Goal: Complete application form

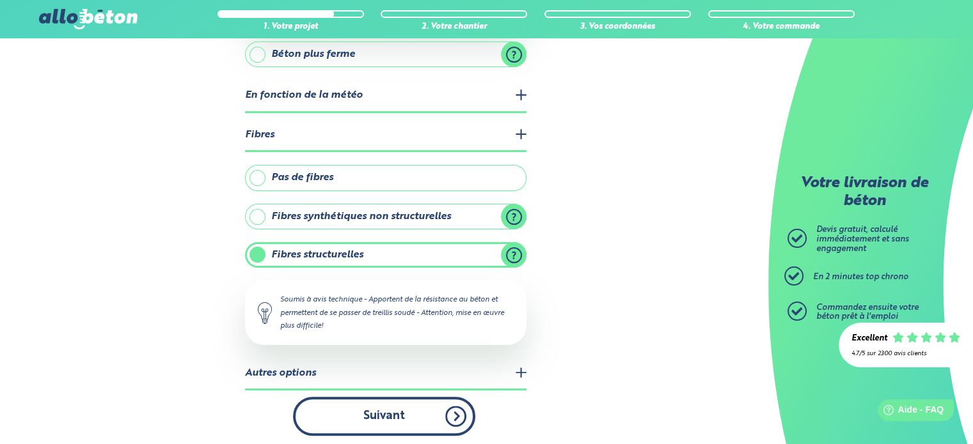
click at [376, 416] on button "Suivant" at bounding box center [384, 416] width 182 height 39
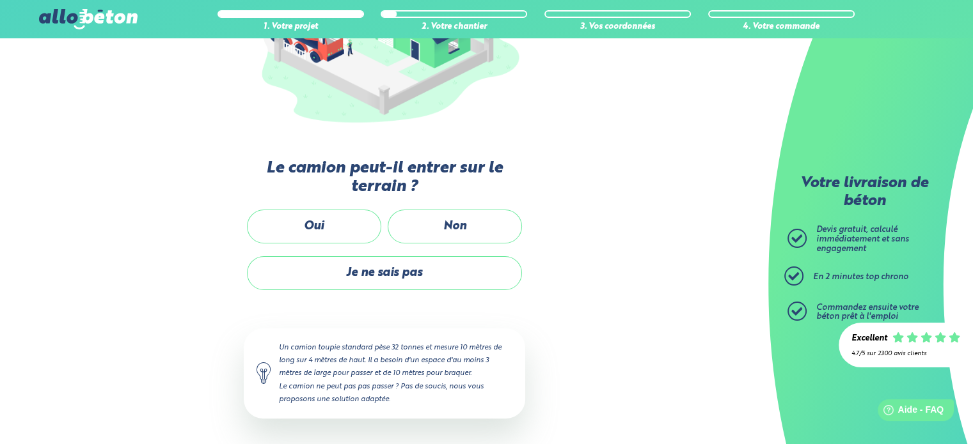
scroll to position [231, 0]
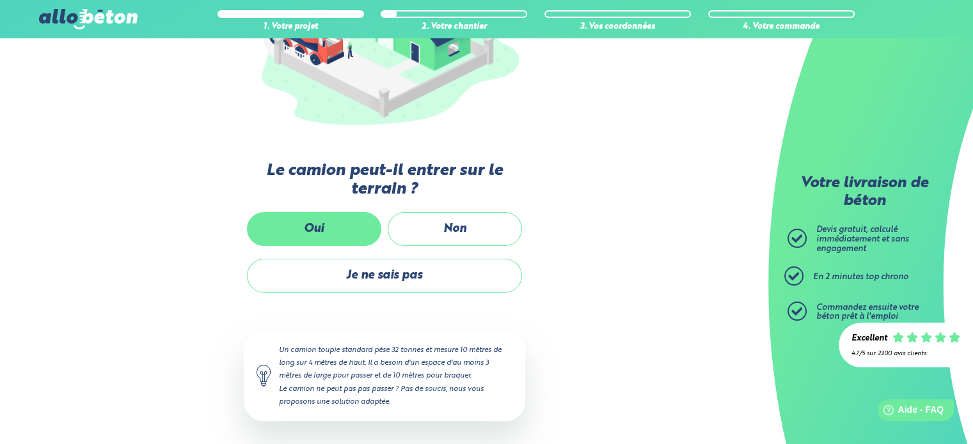
click at [322, 233] on label "Oui" at bounding box center [314, 229] width 134 height 34
click at [0, 0] on input "Oui" at bounding box center [0, 0] width 0 height 0
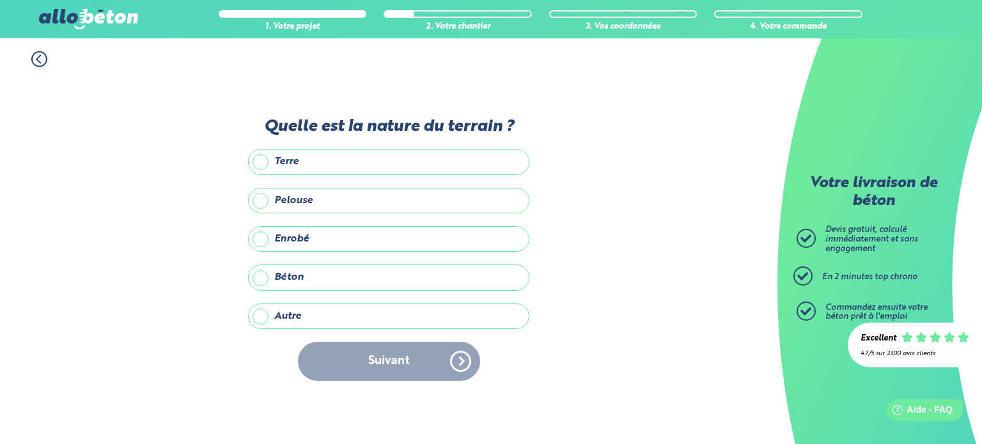
click at [292, 317] on label "Autre" at bounding box center [388, 317] width 281 height 26
click at [0, 0] on input "Autre" at bounding box center [0, 0] width 0 height 0
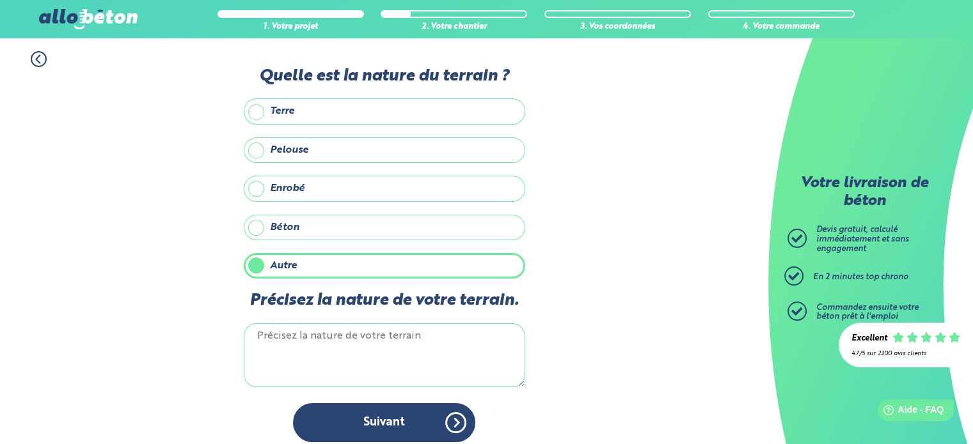
click at [294, 335] on textarea "Précisez la nature de votre terrain." at bounding box center [384, 356] width 281 height 64
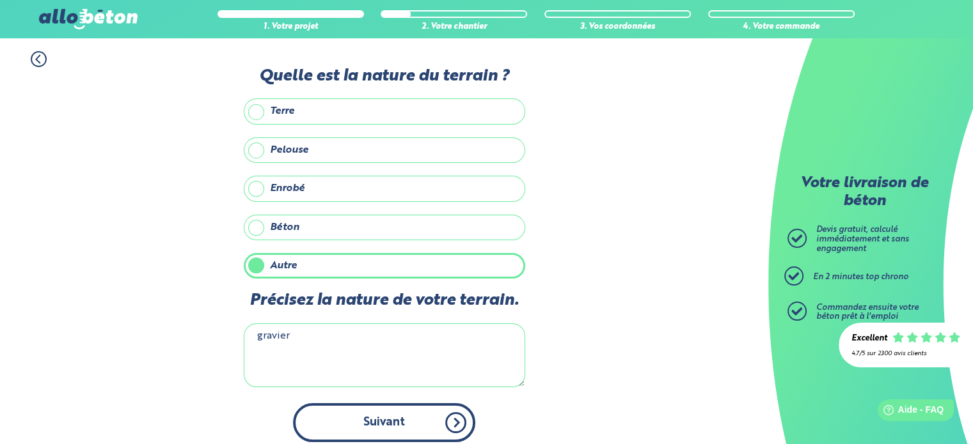
type textarea "gravier"
click at [373, 419] on button "Suivant" at bounding box center [384, 422] width 182 height 39
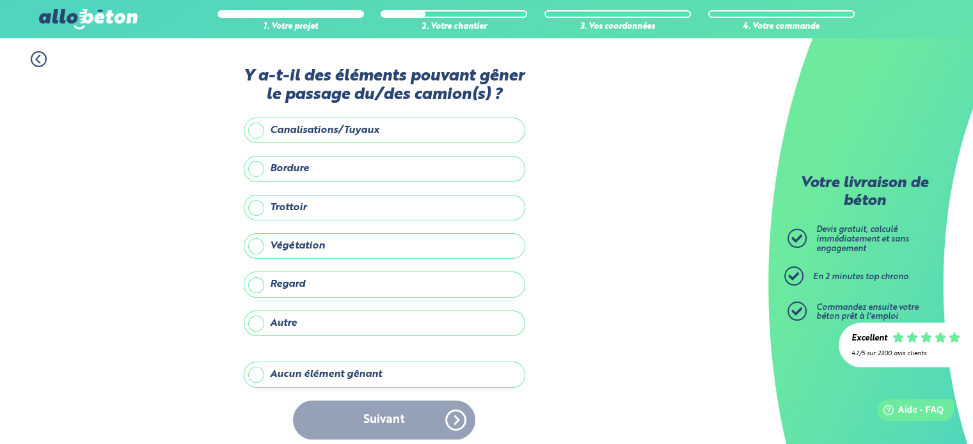
click at [258, 374] on label "Aucun élément gênant" at bounding box center [384, 375] width 281 height 26
click at [0, 0] on input "Aucun élément gênant" at bounding box center [0, 0] width 0 height 0
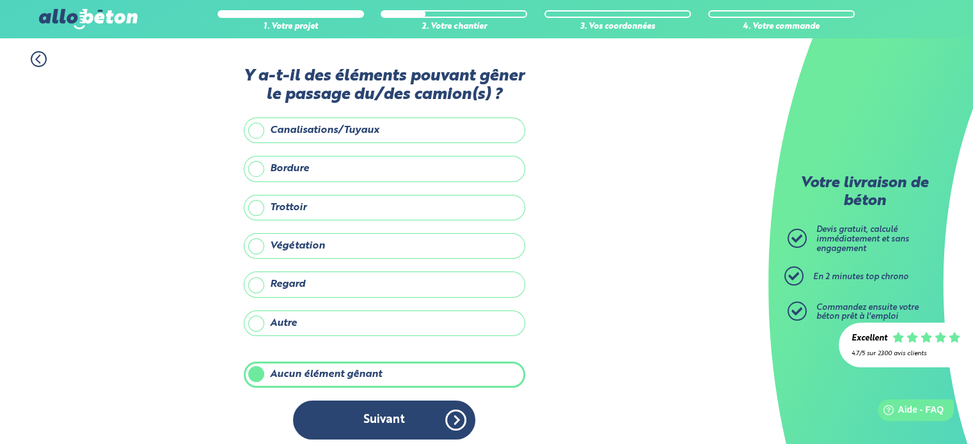
click at [261, 245] on label "Végétation" at bounding box center [384, 246] width 281 height 26
click at [0, 0] on input "Végétation" at bounding box center [0, 0] width 0 height 0
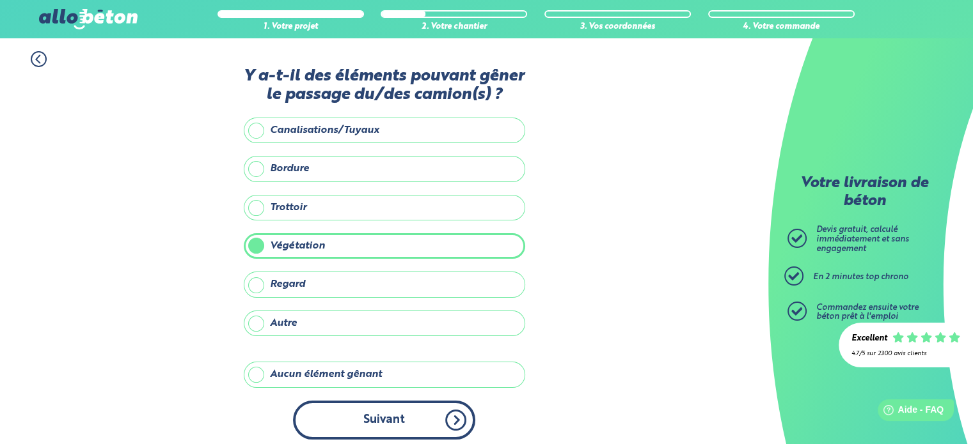
click at [391, 419] on button "Suivant" at bounding box center [384, 420] width 182 height 39
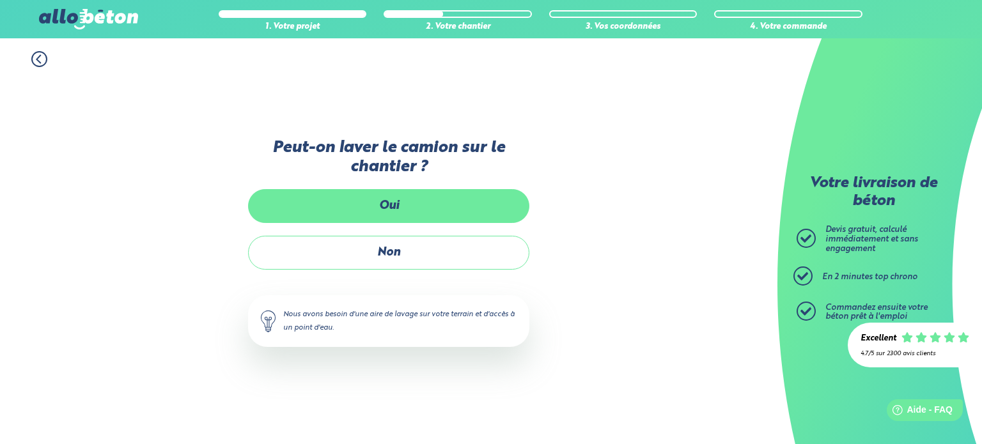
click at [389, 209] on label "Oui" at bounding box center [388, 206] width 281 height 34
click at [0, 0] on input "Oui" at bounding box center [0, 0] width 0 height 0
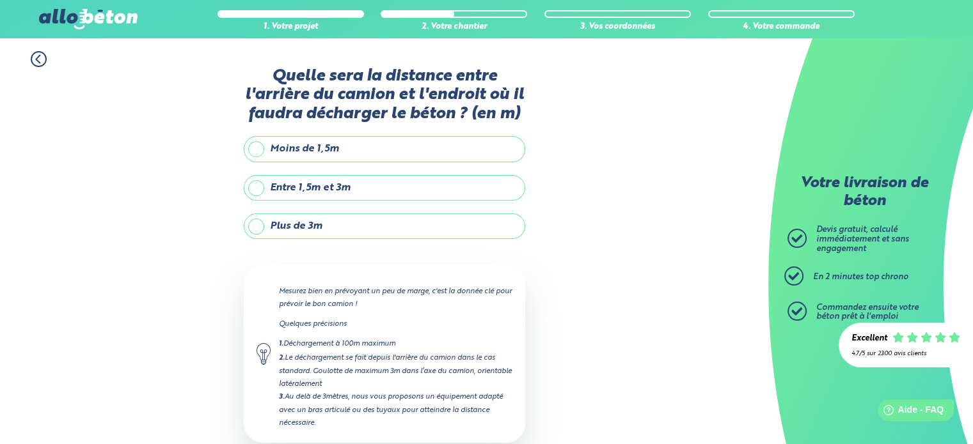
click at [258, 226] on label "Plus de 3m" at bounding box center [384, 227] width 281 height 26
click at [0, 0] on input "Plus de 3m" at bounding box center [0, 0] width 0 height 0
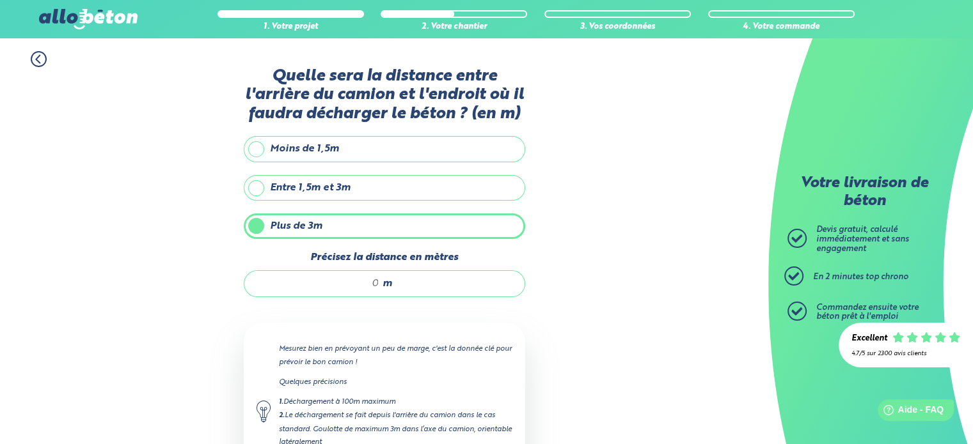
click at [383, 286] on span "m" at bounding box center [387, 284] width 10 height 12
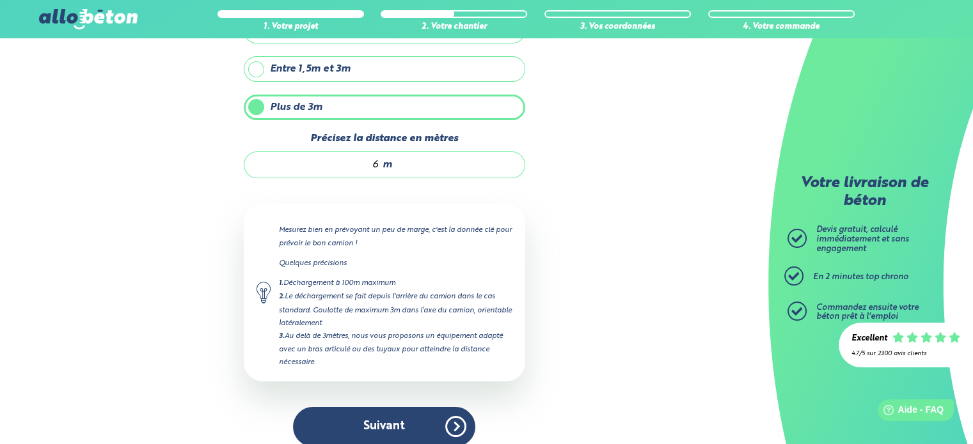
scroll to position [130, 0]
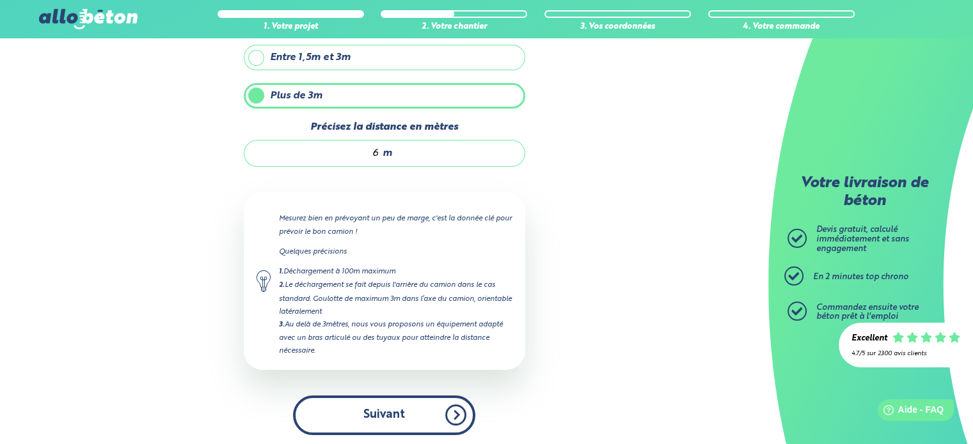
type input "6"
click at [381, 408] on button "Suivant" at bounding box center [384, 415] width 182 height 39
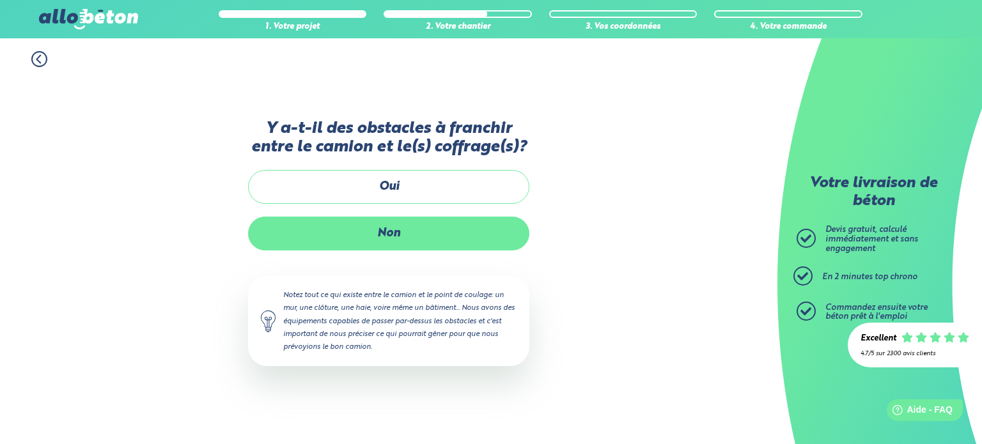
click at [391, 230] on label "Non" at bounding box center [388, 234] width 281 height 34
click at [0, 0] on input "Non" at bounding box center [0, 0] width 0 height 0
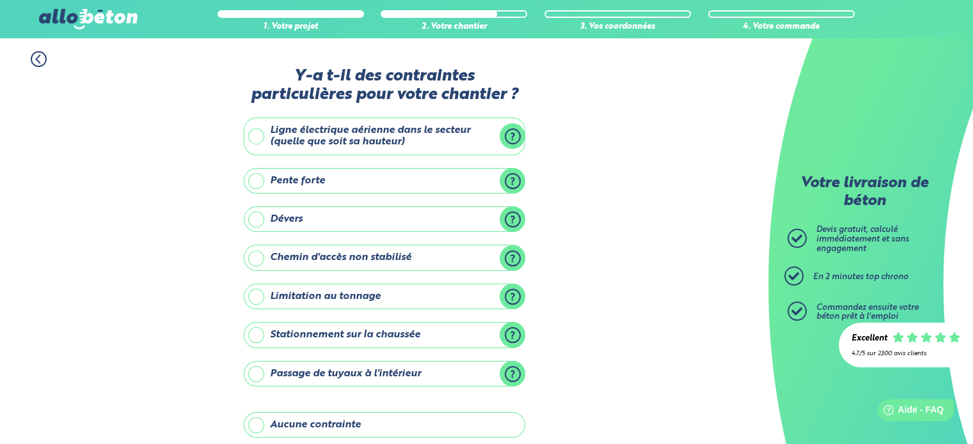
click at [343, 423] on label "Aucune contrainte" at bounding box center [384, 425] width 281 height 26
click at [0, 0] on input "Aucune contrainte" at bounding box center [0, 0] width 0 height 0
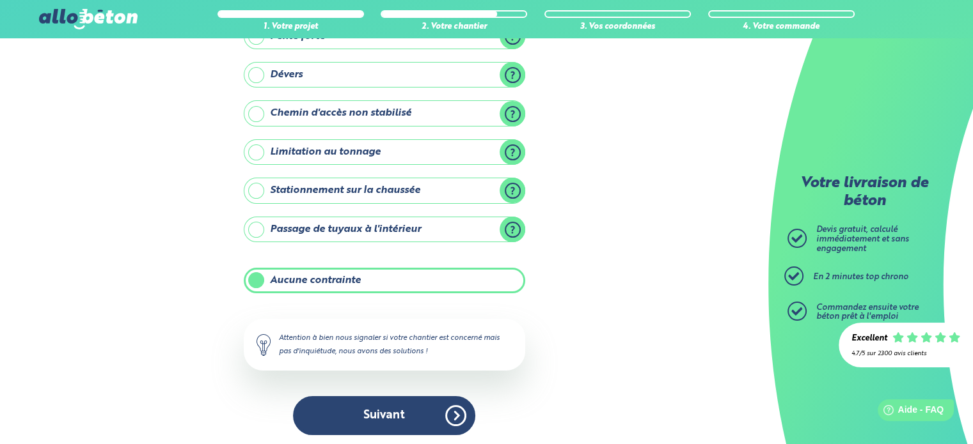
scroll to position [146, 0]
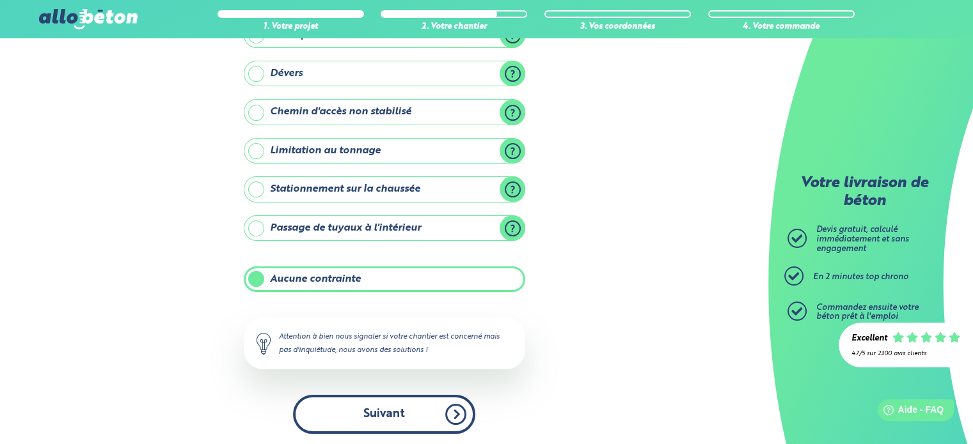
click at [375, 417] on button "Suivant" at bounding box center [384, 414] width 182 height 39
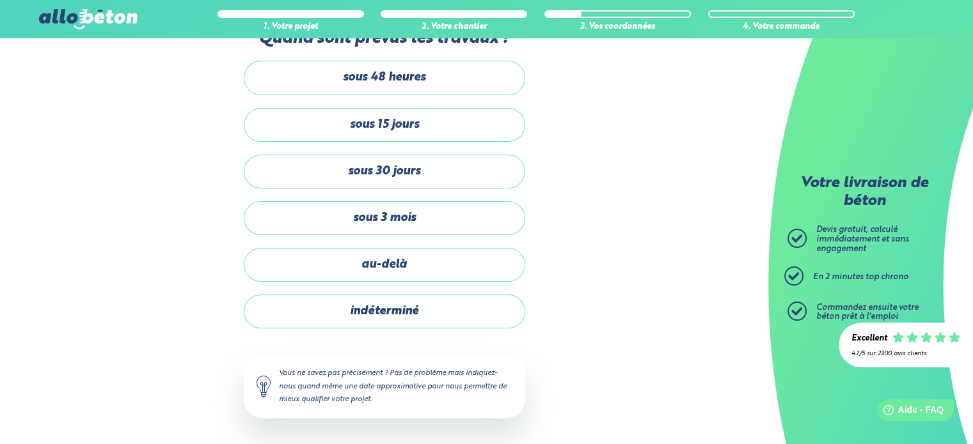
scroll to position [36, 0]
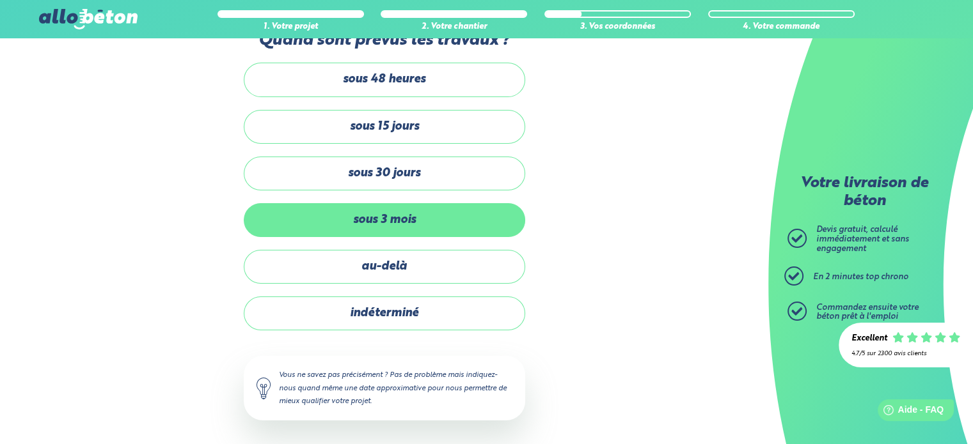
click at [402, 224] on label "sous 3 mois" at bounding box center [384, 220] width 281 height 34
click at [0, 0] on input "sous 3 mois" at bounding box center [0, 0] width 0 height 0
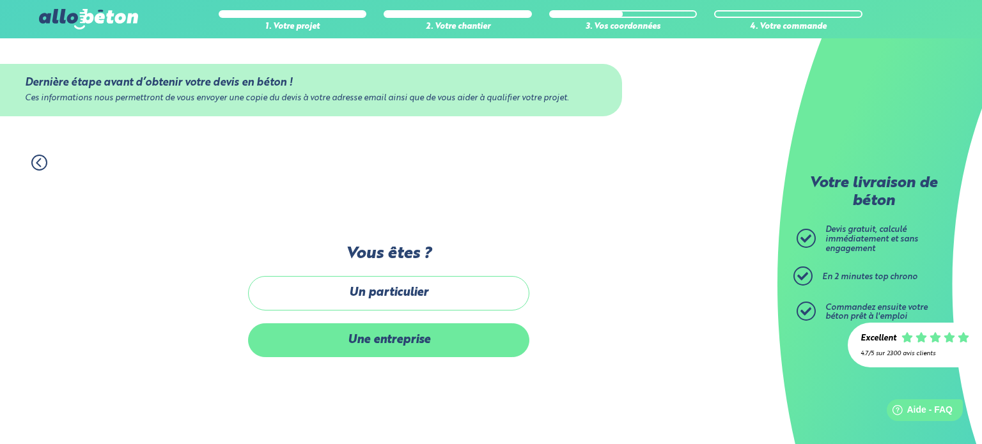
click at [383, 336] on label "Une entreprise" at bounding box center [388, 341] width 281 height 34
click at [0, 0] on input "Une entreprise" at bounding box center [0, 0] width 0 height 0
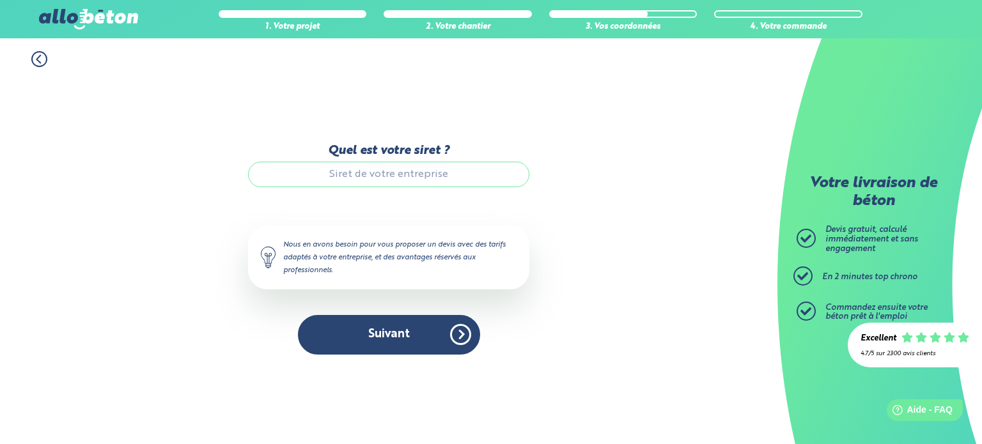
click at [382, 178] on input "Quel est votre siret ?" at bounding box center [388, 175] width 281 height 26
paste input "93423833800016"
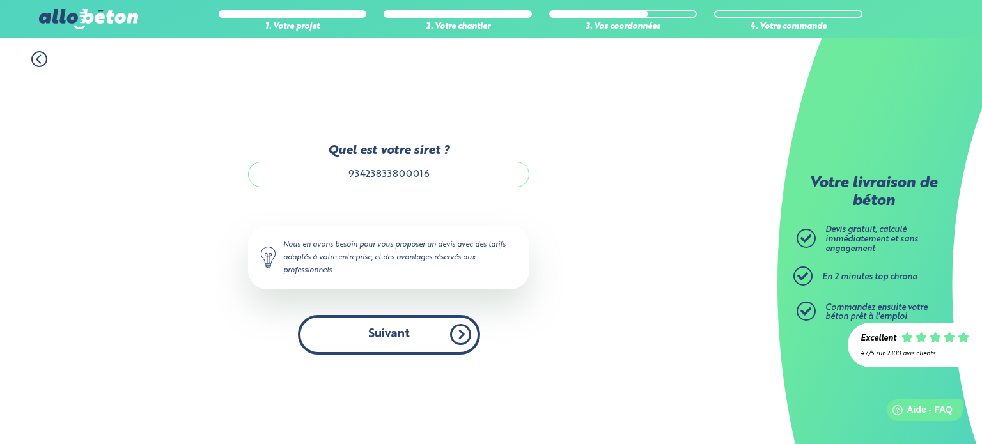
type input "93423833800016"
click at [386, 333] on button "Suivant" at bounding box center [389, 334] width 182 height 39
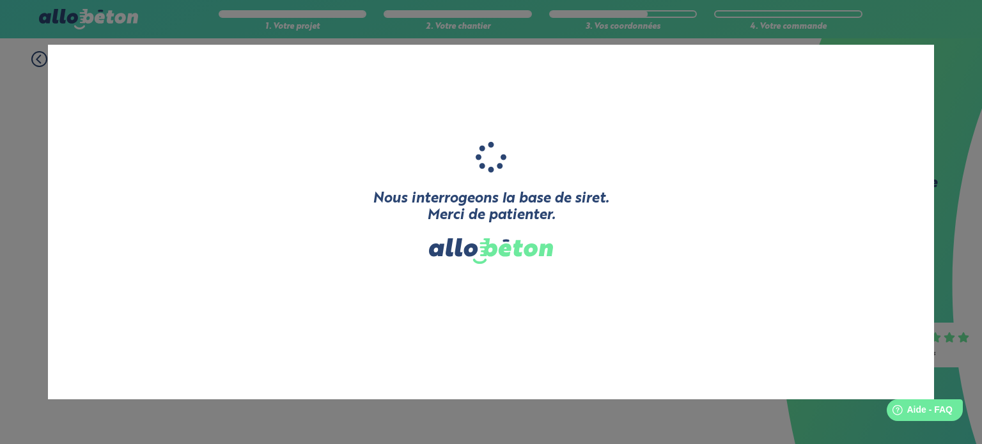
type input "GUENA BRICO SERVICE"
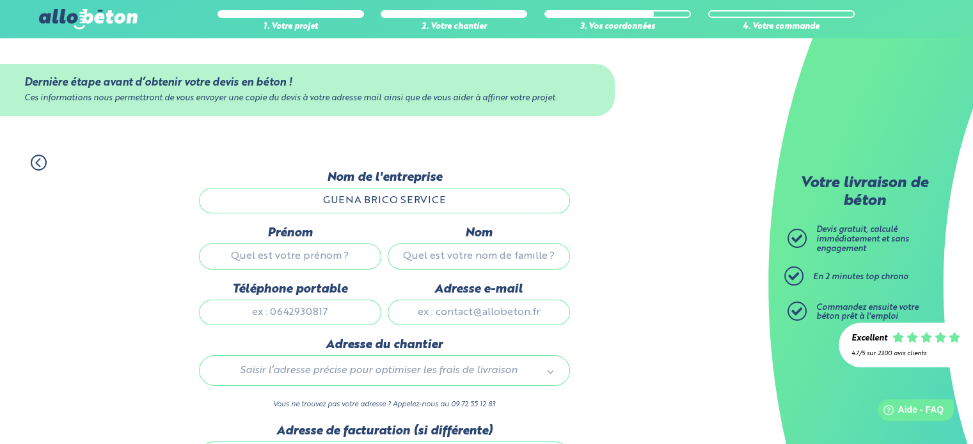
click at [317, 262] on input "Prénom" at bounding box center [290, 257] width 182 height 26
type input "Guenael"
type input "LE MAREC"
type input "0637211041"
type input "[EMAIL_ADDRESS][DOMAIN_NAME]"
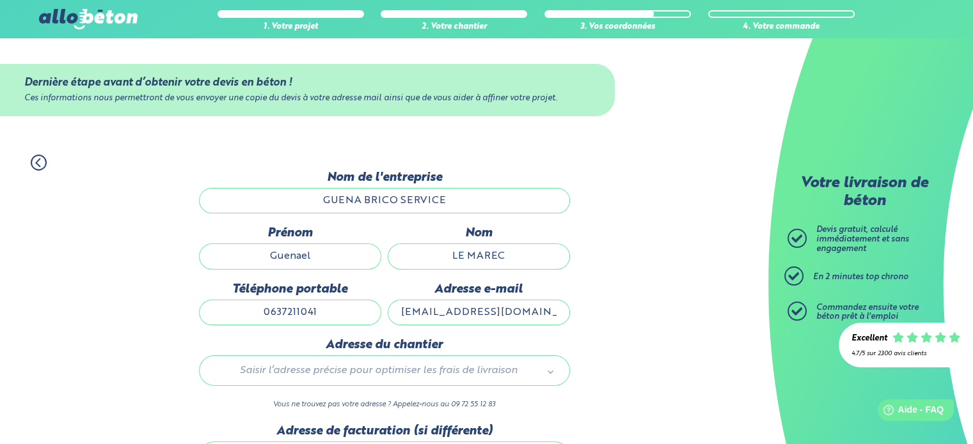
type input "chemin de stang korriquet, 3"
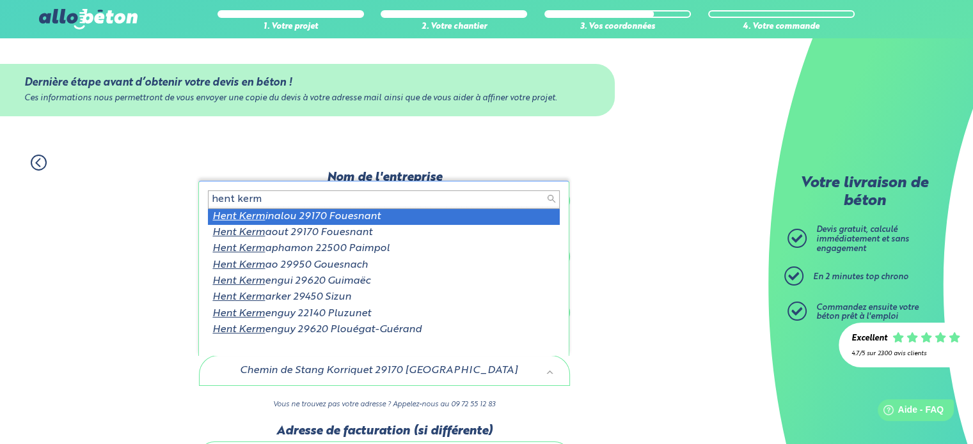
type input "hent kerm"
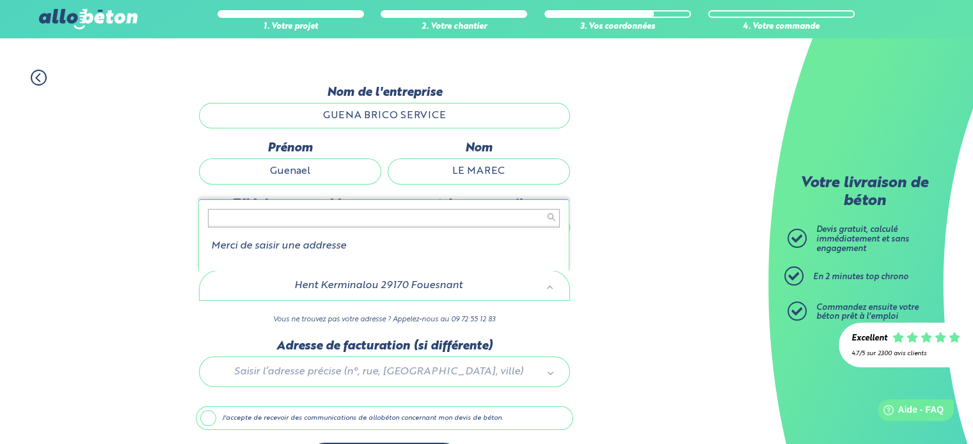
scroll to position [128, 0]
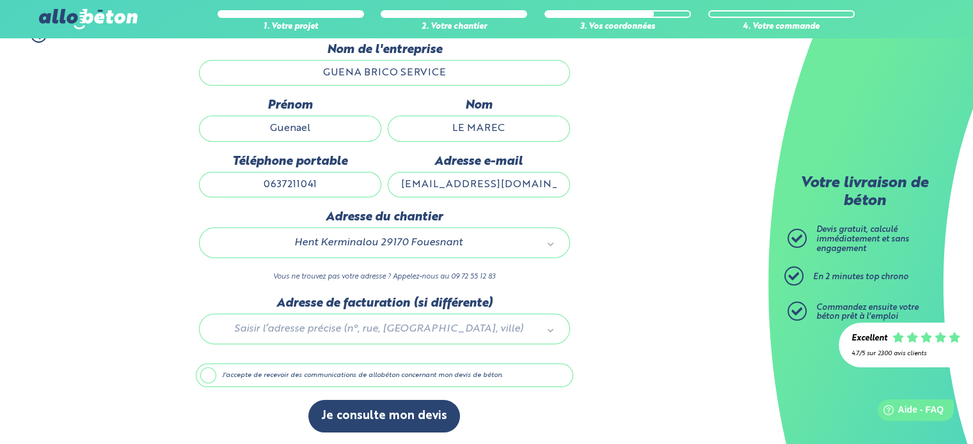
click at [375, 328] on div at bounding box center [384, 327] width 377 height 61
click at [614, 327] on div "1. Votre projet 2. Votre chantier 3. Vos coordonnées 4. Votre commande Dernière…" at bounding box center [384, 230] width 768 height 432
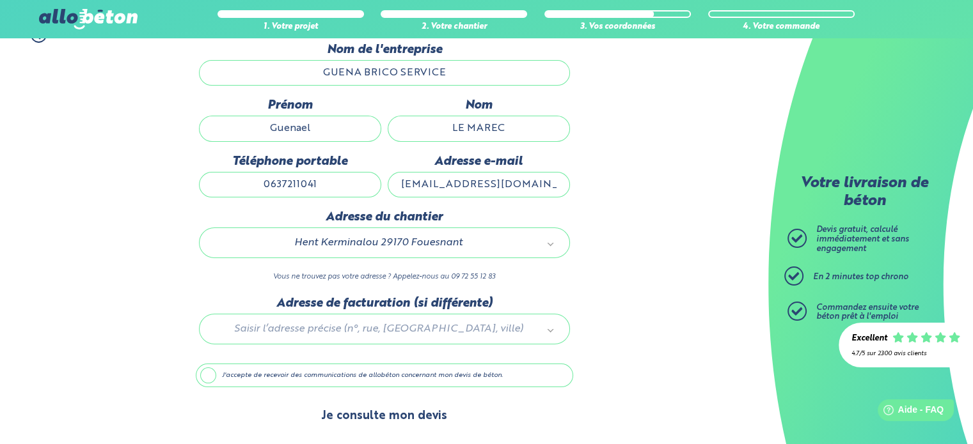
click at [381, 424] on button "Je consulte mon devis" at bounding box center [384, 416] width 152 height 33
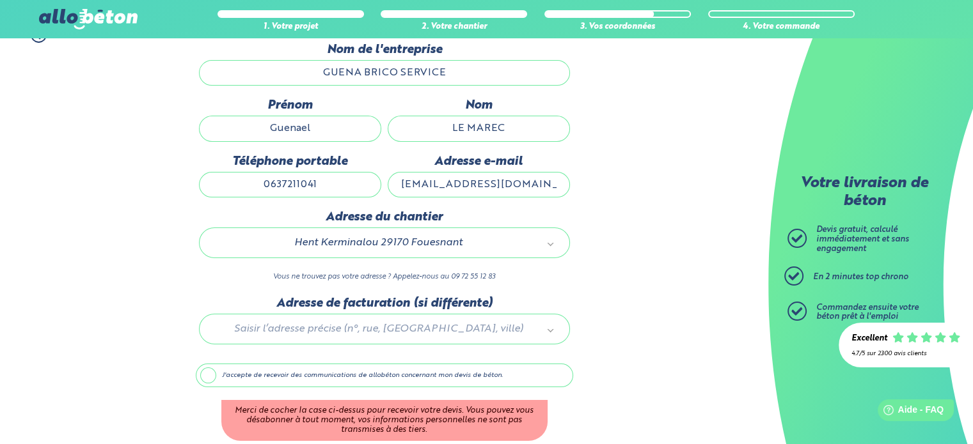
click at [213, 367] on label "J'accepte de recevoir des communications de allobéton concernant mon devis de b…" at bounding box center [384, 376] width 377 height 24
click at [0, 0] on input "J'accepte de recevoir des communications de allobéton concernant mon devis de b…" at bounding box center [0, 0] width 0 height 0
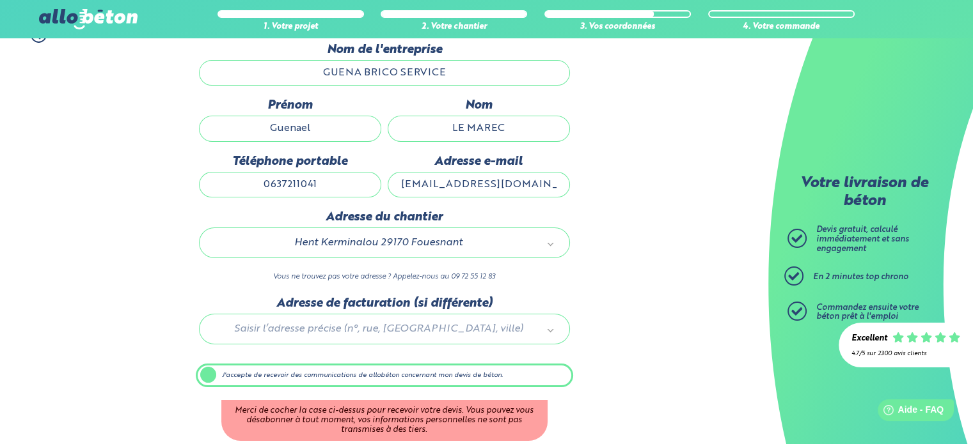
scroll to position [127, 0]
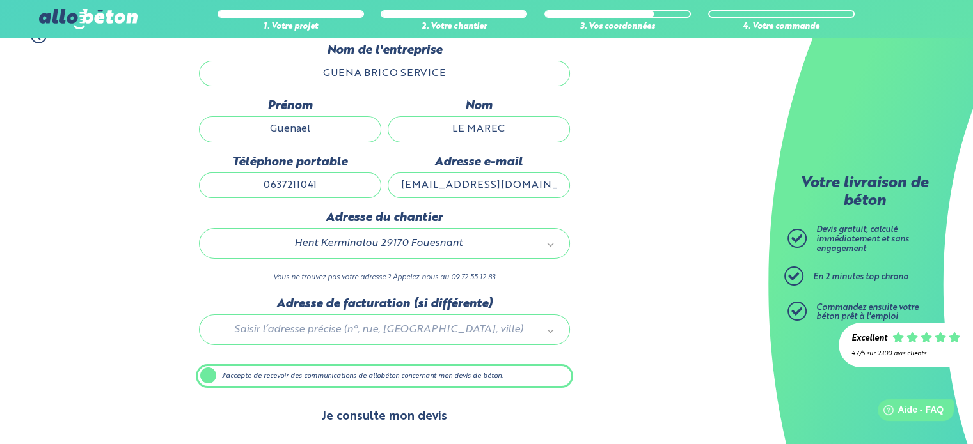
click at [371, 410] on button "Je consulte mon devis" at bounding box center [384, 417] width 152 height 33
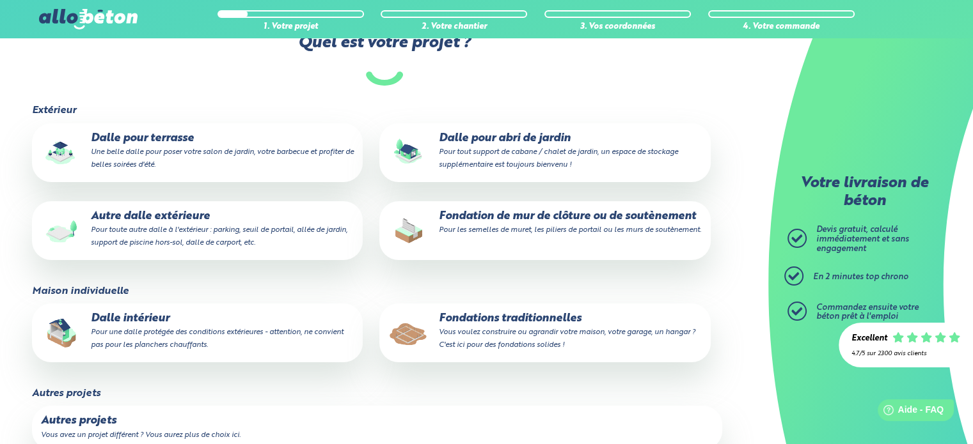
click at [145, 145] on p "Dalle pour terrasse Une belle dalle pour poser votre salon de jardin, votre bar…" at bounding box center [197, 151] width 313 height 39
click at [0, 0] on input "Dalle pour terrasse Une belle dalle pour poser votre salon de jardin, votre bar…" at bounding box center [0, 0] width 0 height 0
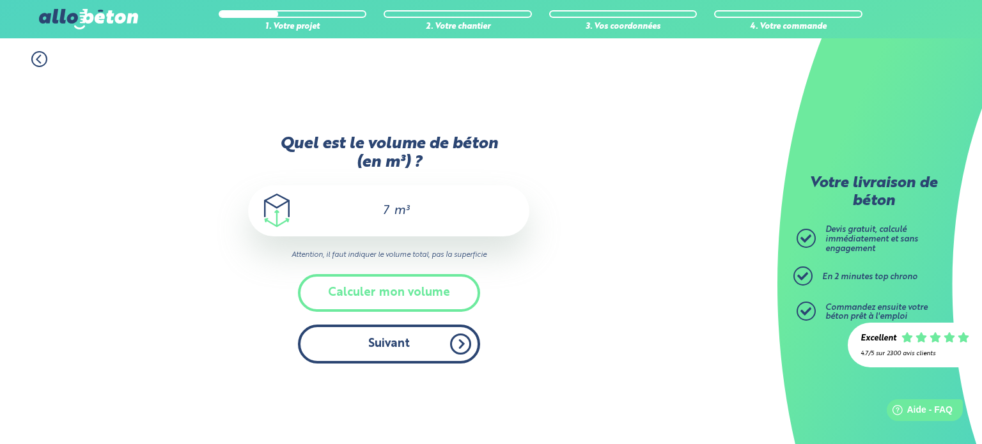
click at [377, 336] on button "Suivant" at bounding box center [389, 344] width 182 height 39
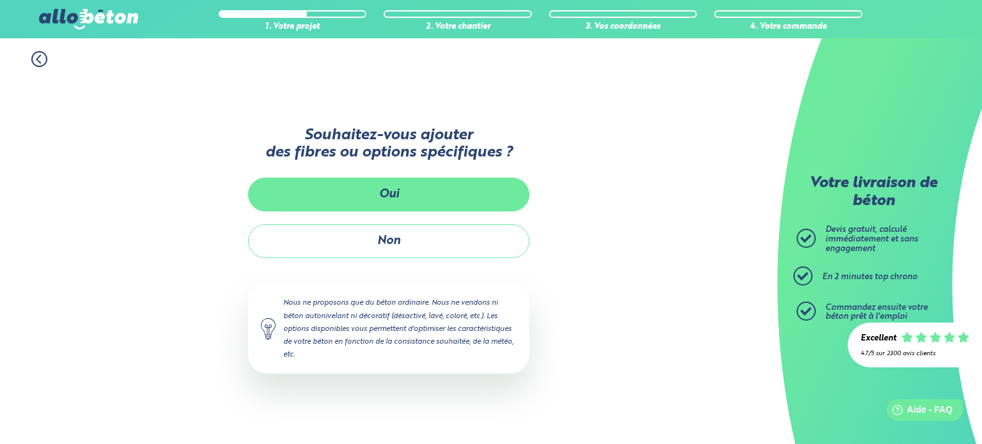
click at [386, 199] on button "Oui" at bounding box center [388, 195] width 281 height 34
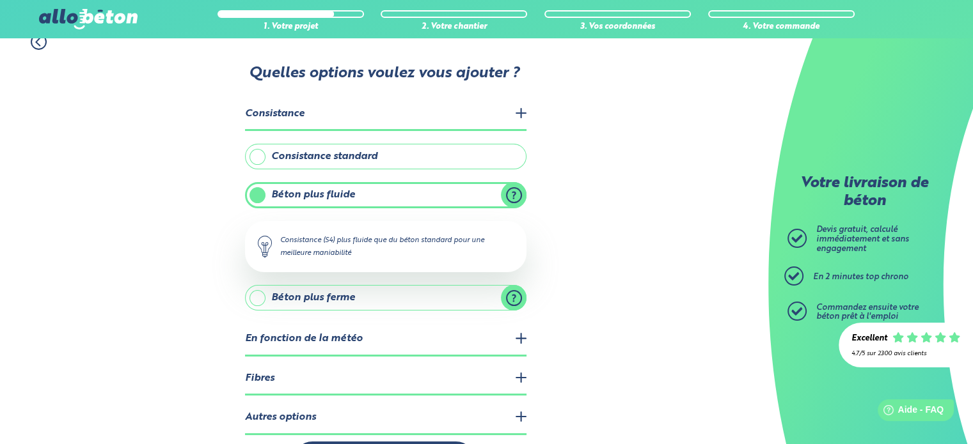
scroll to position [63, 0]
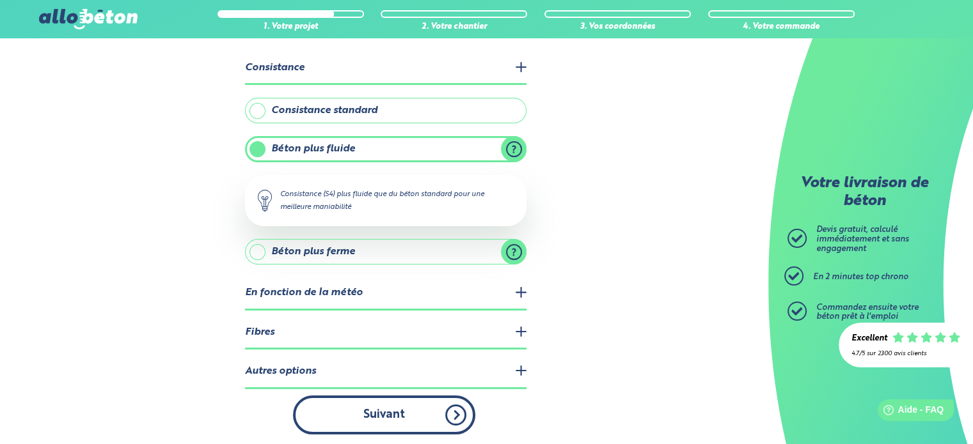
click at [395, 411] on button "Suivant" at bounding box center [384, 415] width 182 height 39
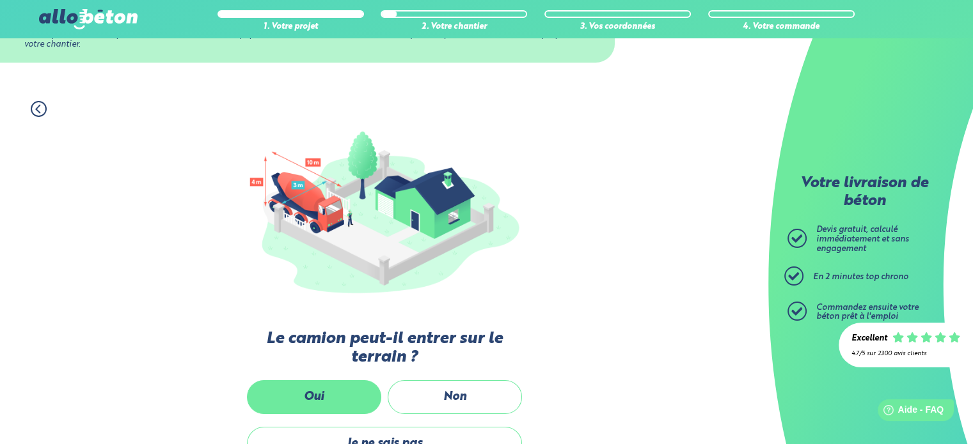
click at [343, 400] on label "Oui" at bounding box center [314, 397] width 134 height 34
click at [0, 0] on input "Oui" at bounding box center [0, 0] width 0 height 0
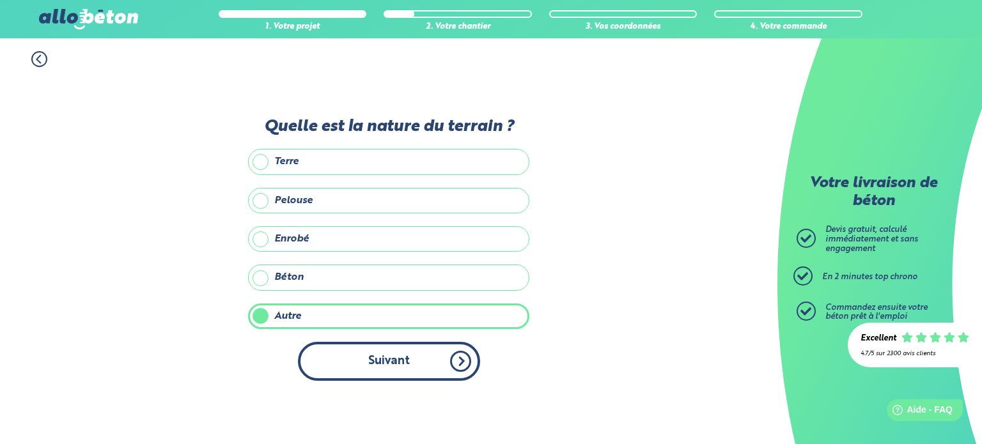
click at [406, 364] on button "Suivant" at bounding box center [389, 361] width 182 height 39
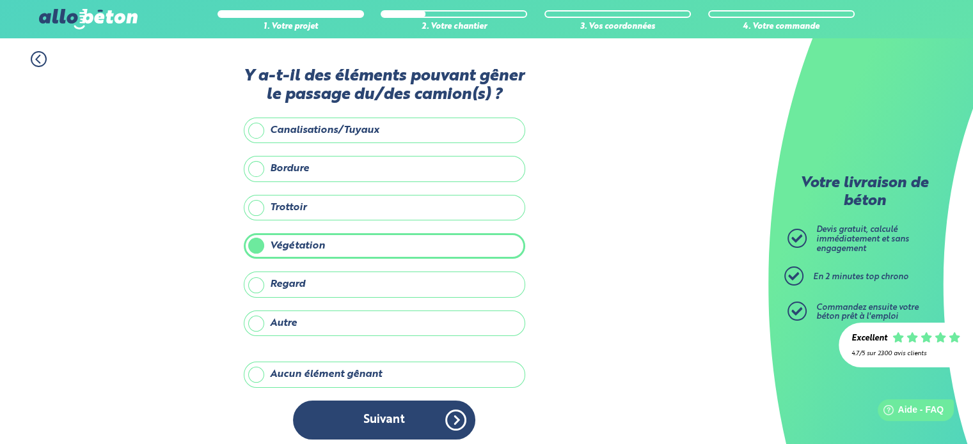
click at [258, 249] on label "Végétation" at bounding box center [384, 246] width 281 height 26
click at [0, 0] on input "Végétation" at bounding box center [0, 0] width 0 height 0
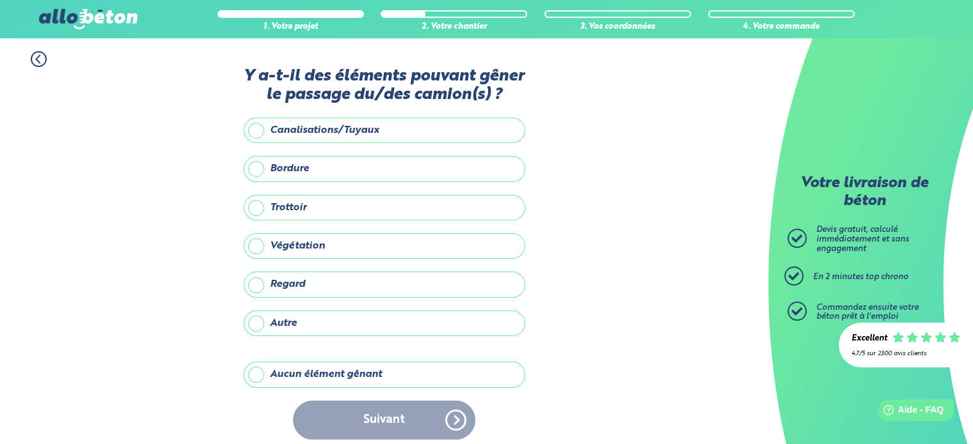
click at [254, 372] on label "Aucun élément gênant" at bounding box center [384, 375] width 281 height 26
click at [0, 0] on input "Aucun élément gênant" at bounding box center [0, 0] width 0 height 0
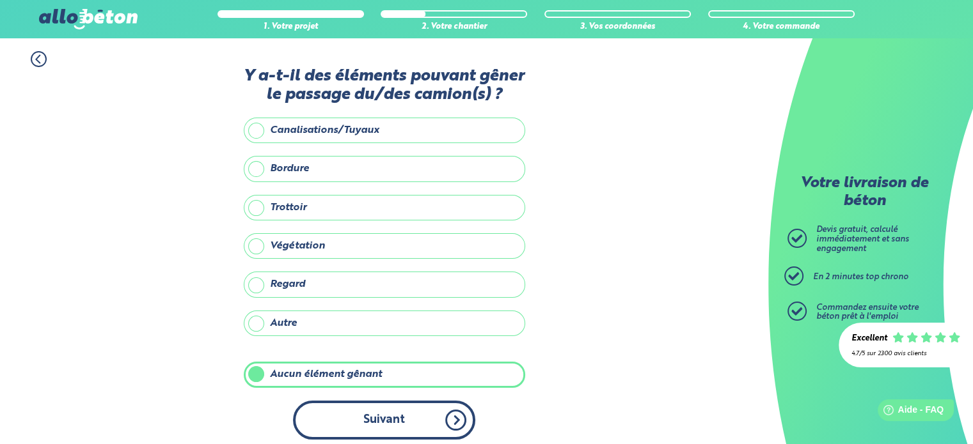
click at [387, 424] on button "Suivant" at bounding box center [384, 420] width 182 height 39
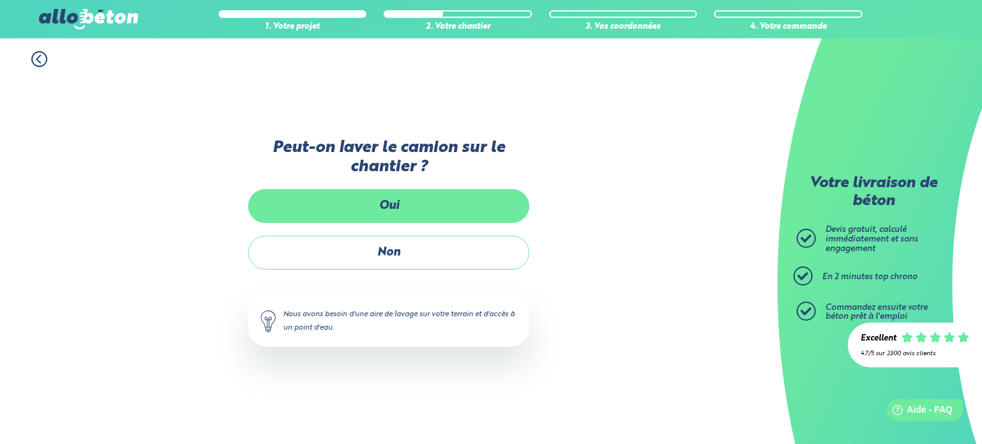
click at [396, 209] on label "Oui" at bounding box center [388, 206] width 281 height 34
click at [0, 0] on input "Oui" at bounding box center [0, 0] width 0 height 0
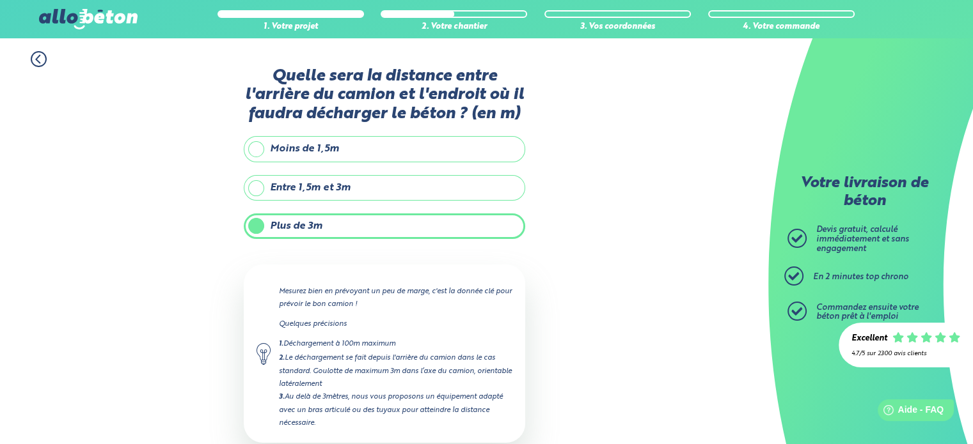
click at [386, 223] on label "Plus de 3m" at bounding box center [384, 227] width 281 height 26
click at [0, 0] on input "Plus de 3m" at bounding box center [0, 0] width 0 height 0
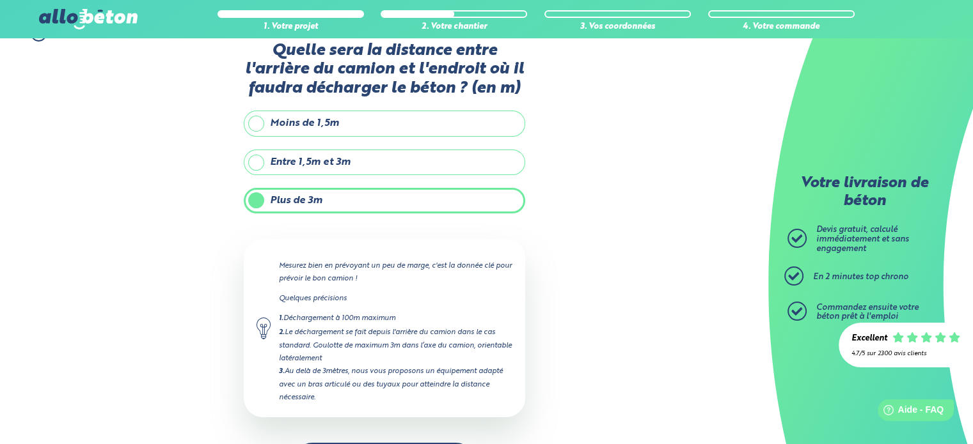
scroll to position [72, 0]
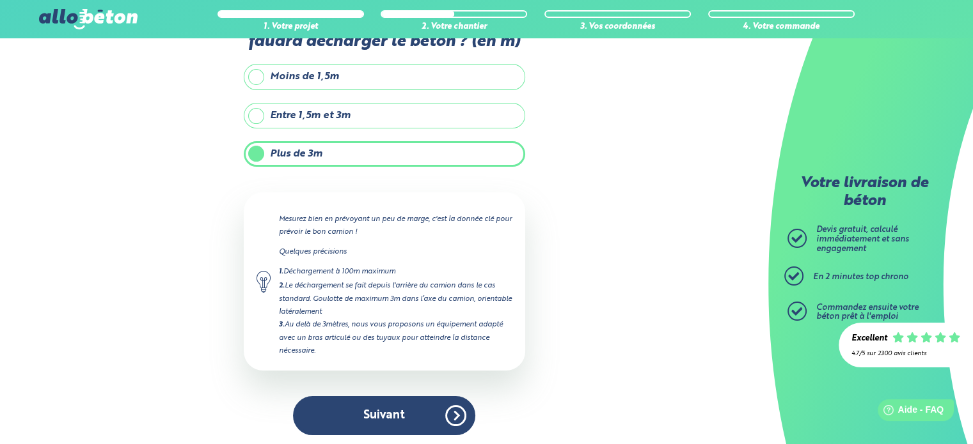
click at [361, 156] on label "Plus de 3m" at bounding box center [384, 154] width 281 height 26
click at [0, 0] on input "Plus de 3m" at bounding box center [0, 0] width 0 height 0
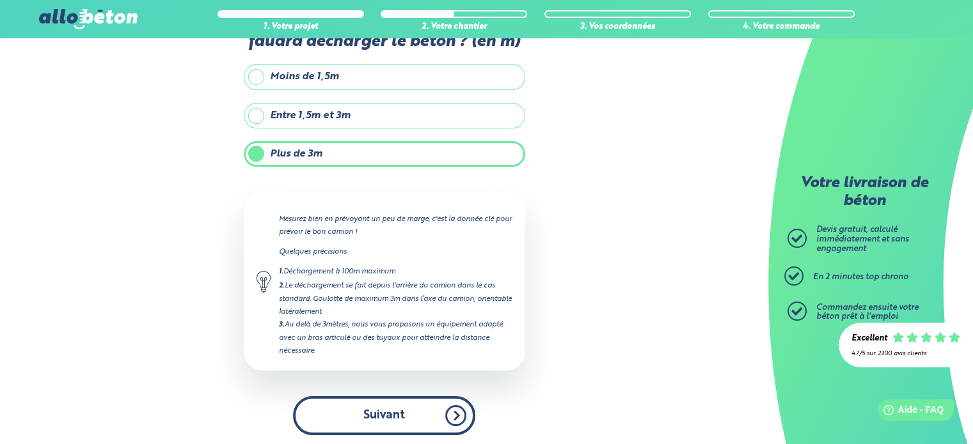
click at [375, 419] on button "Suivant" at bounding box center [384, 415] width 182 height 39
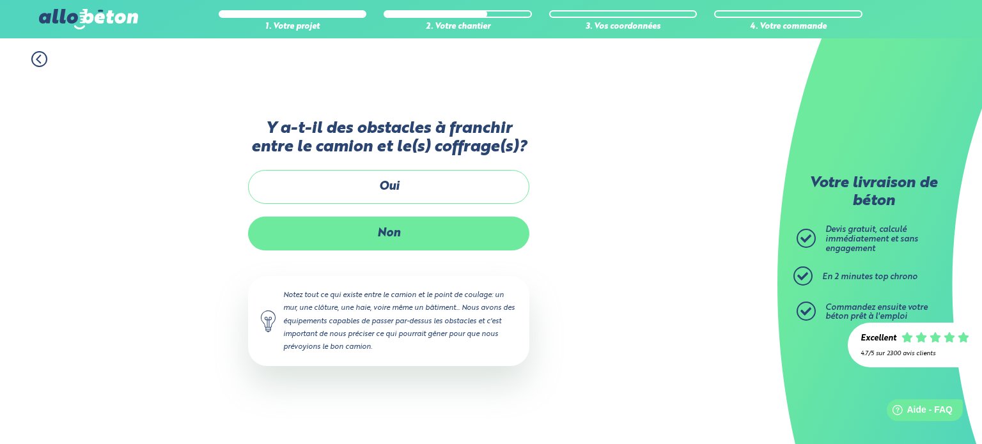
click at [389, 233] on label "Non" at bounding box center [388, 234] width 281 height 34
click at [0, 0] on input "Non" at bounding box center [0, 0] width 0 height 0
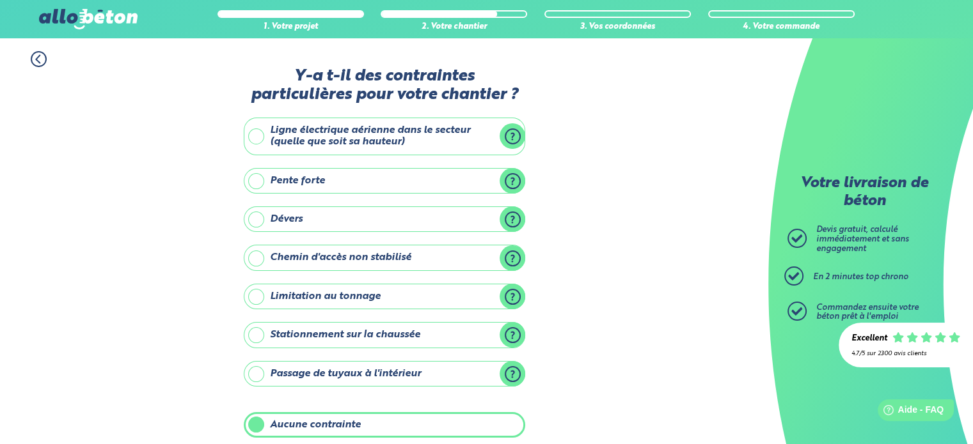
click at [331, 425] on label "Aucune contrainte" at bounding box center [384, 425] width 281 height 26
click at [0, 0] on input "Aucune contrainte" at bounding box center [0, 0] width 0 height 0
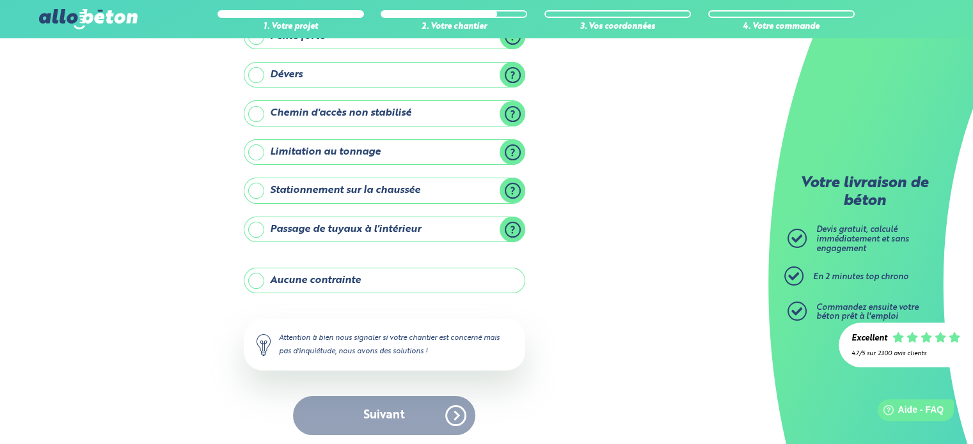
scroll to position [146, 0]
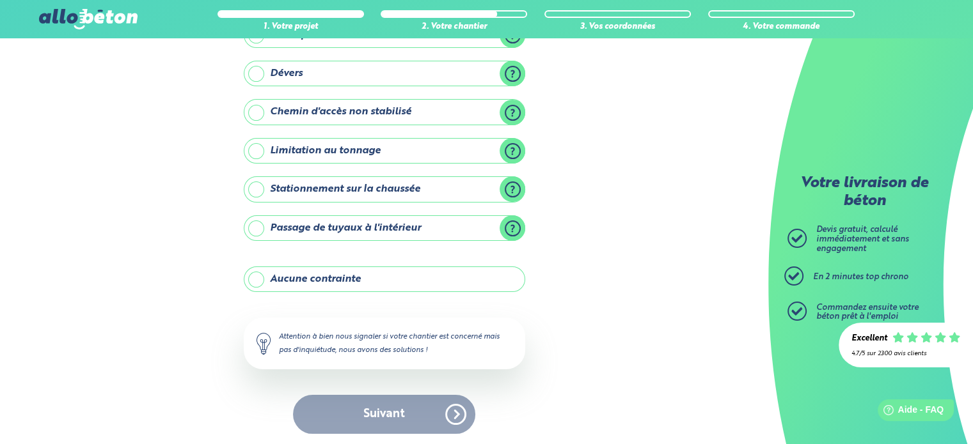
click at [301, 278] on label "Aucune contrainte" at bounding box center [384, 280] width 281 height 26
click at [0, 0] on input "Aucune contrainte" at bounding box center [0, 0] width 0 height 0
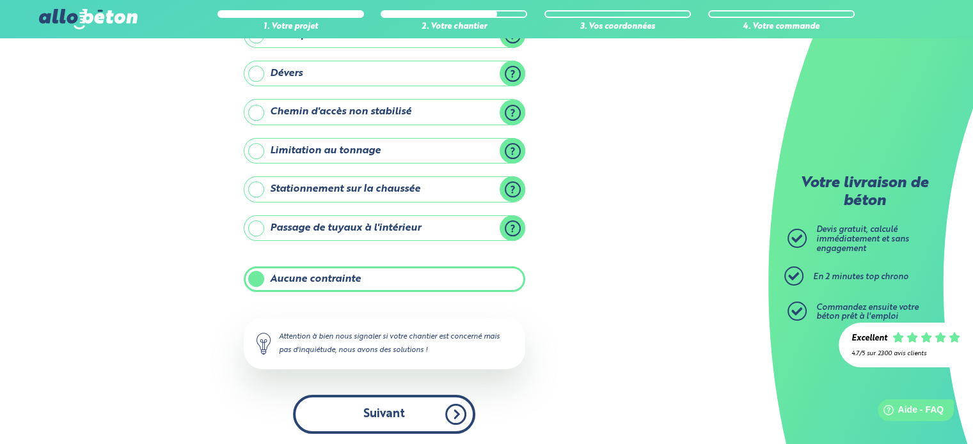
click at [356, 409] on button "Suivant" at bounding box center [384, 414] width 182 height 39
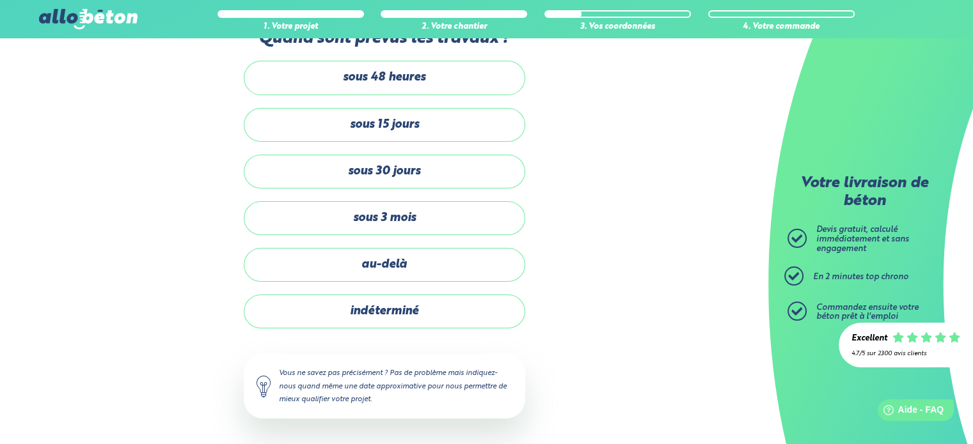
scroll to position [36, 0]
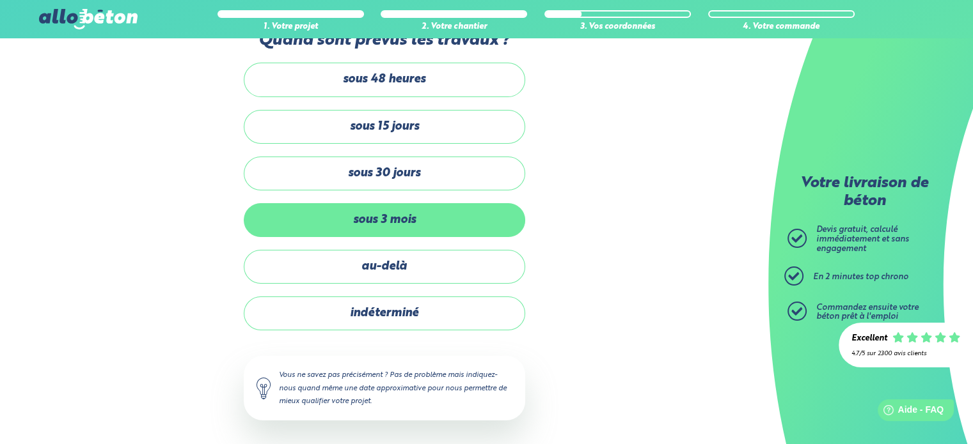
click at [388, 223] on label "sous 3 mois" at bounding box center [384, 220] width 281 height 34
click at [0, 0] on input "sous 3 mois" at bounding box center [0, 0] width 0 height 0
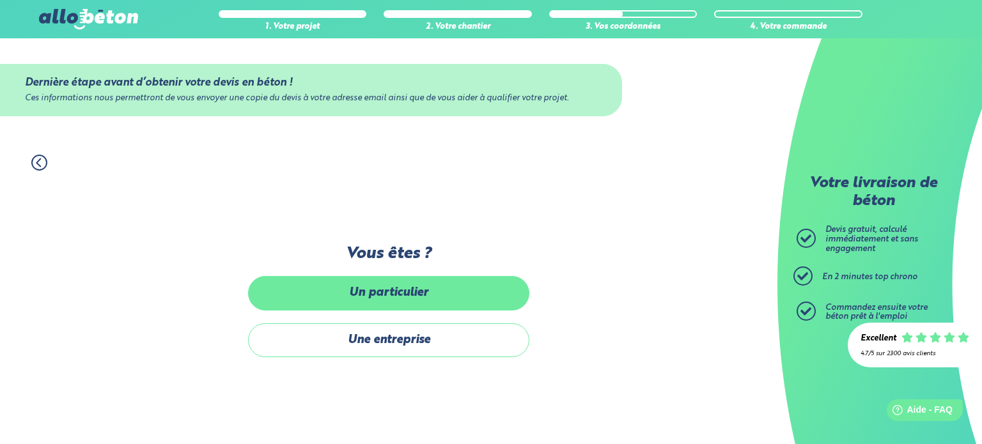
click at [380, 296] on label "Un particulier" at bounding box center [388, 293] width 281 height 34
click at [0, 0] on input "Un particulier" at bounding box center [0, 0] width 0 height 0
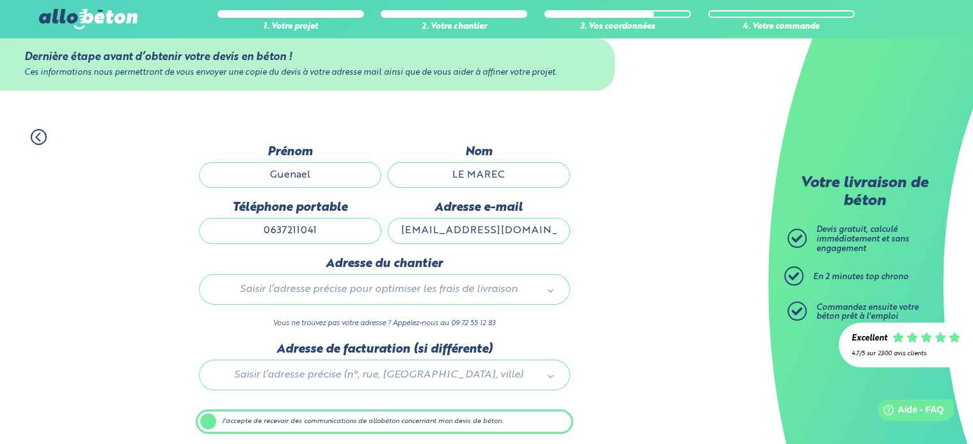
scroll to position [72, 0]
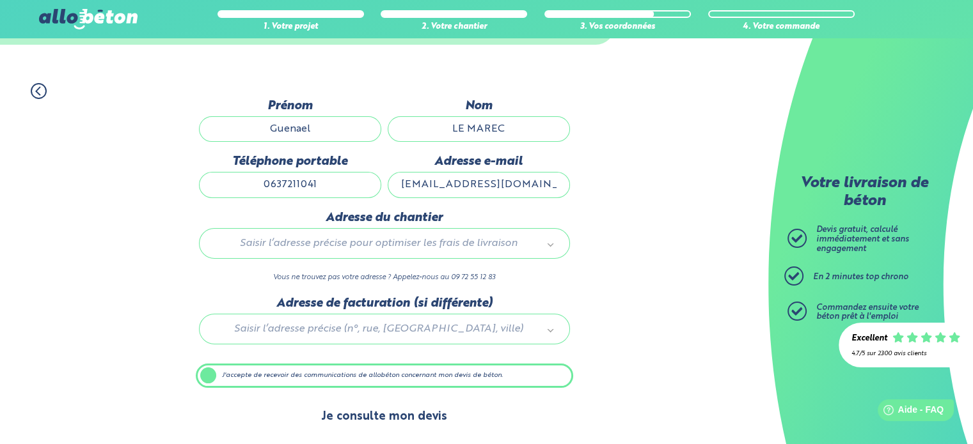
click at [407, 418] on button "Je consulte mon devis" at bounding box center [384, 417] width 152 height 33
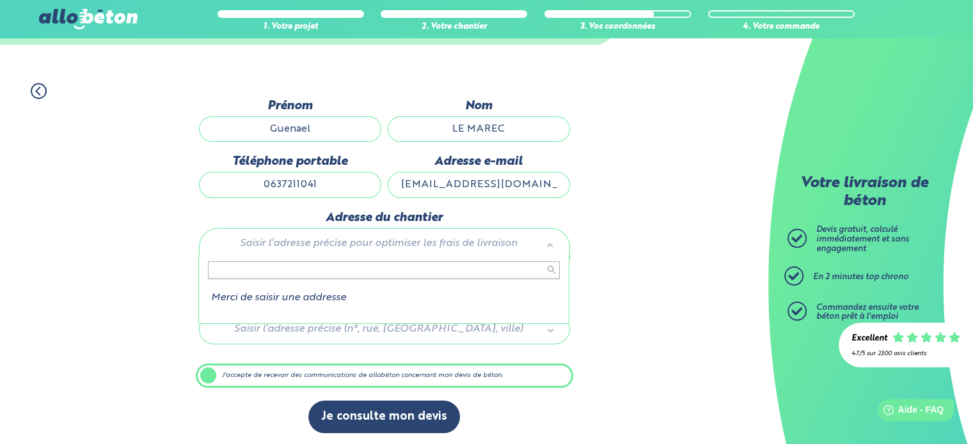
click at [365, 268] on input "text" at bounding box center [384, 271] width 352 height 18
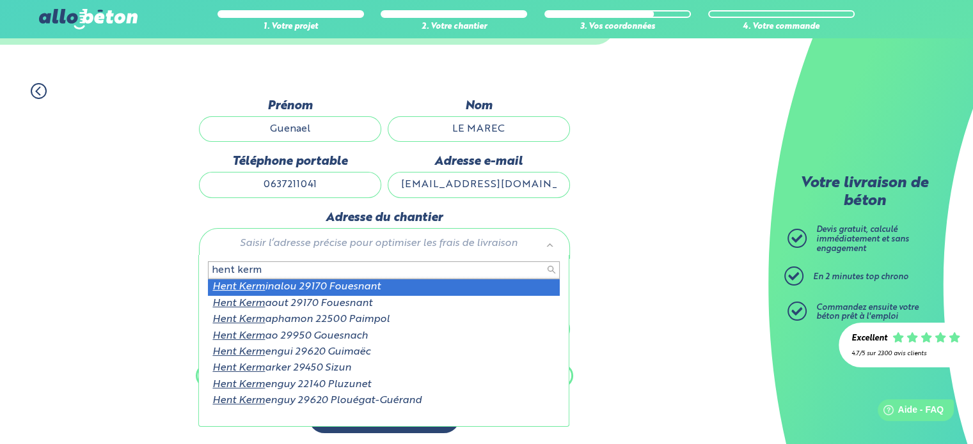
type input "hent kerm"
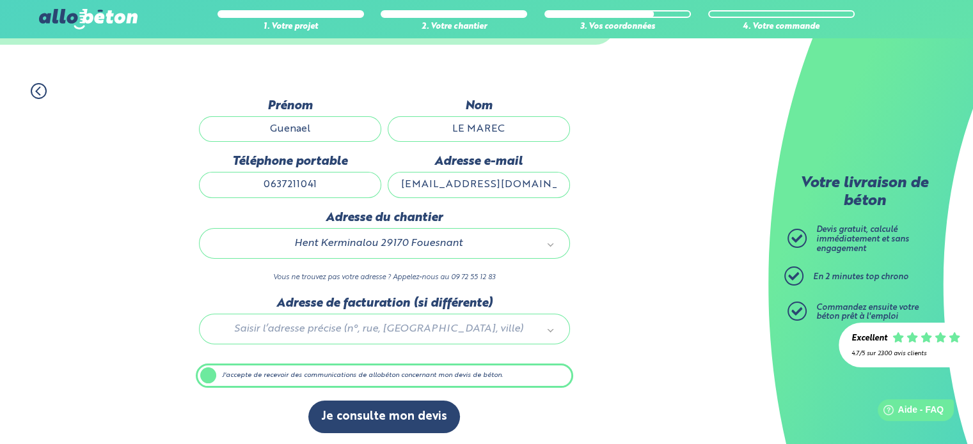
click at [208, 379] on label "J'accepte de recevoir des communications de allobéton concernant mon devis de b…" at bounding box center [384, 376] width 377 height 24
click at [0, 0] on input "J'accepte de recevoir des communications de allobéton concernant mon devis de b…" at bounding box center [0, 0] width 0 height 0
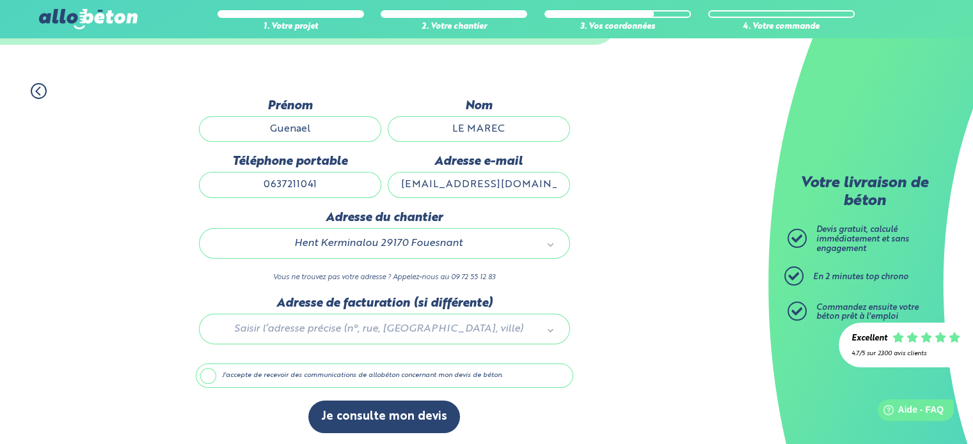
click at [208, 379] on label "J'accepte de recevoir des communications de allobéton concernant mon devis de b…" at bounding box center [384, 376] width 377 height 24
click at [0, 0] on input "J'accepte de recevoir des communications de allobéton concernant mon devis de b…" at bounding box center [0, 0] width 0 height 0
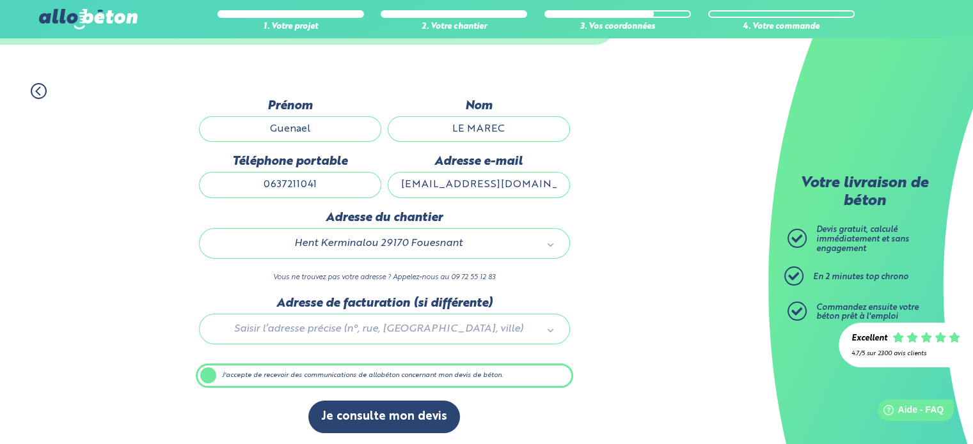
click at [368, 302] on div at bounding box center [384, 327] width 377 height 61
